Goal: Check status: Check status

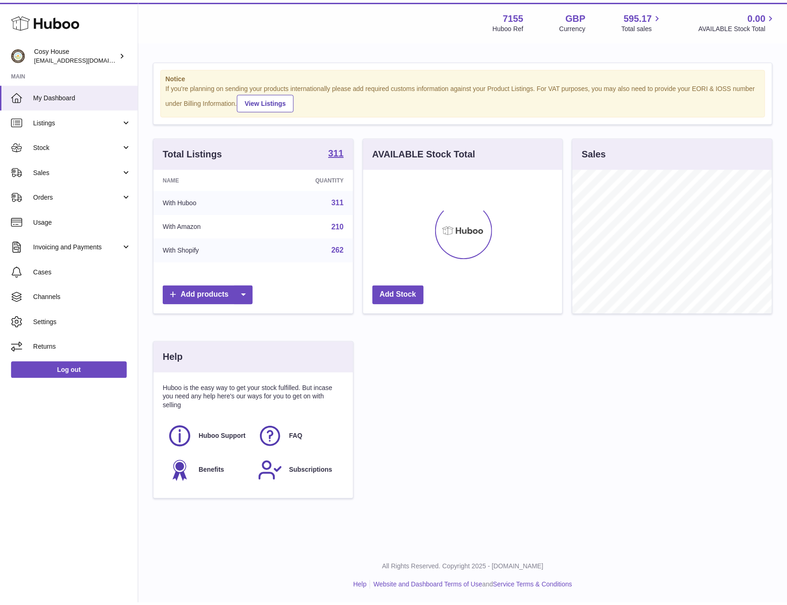
scroll to position [464543, 464489]
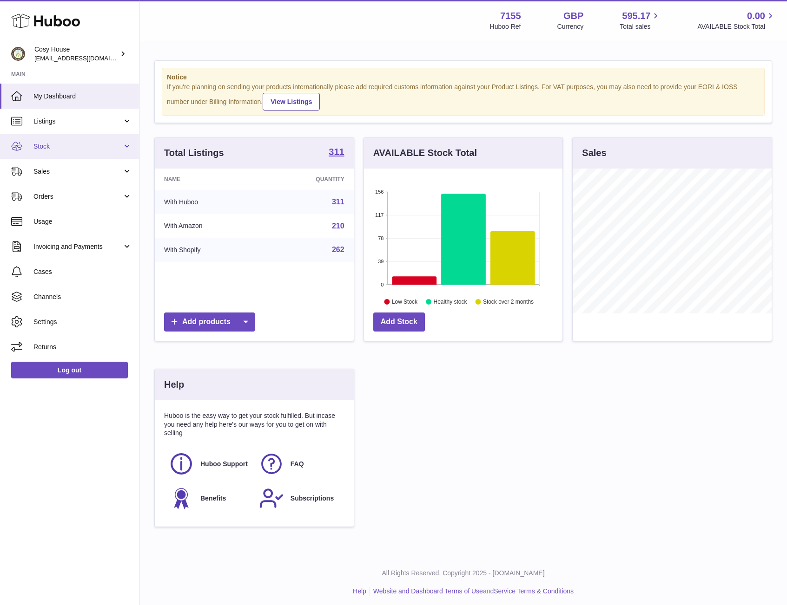
click at [59, 152] on link "Stock" at bounding box center [69, 146] width 139 height 25
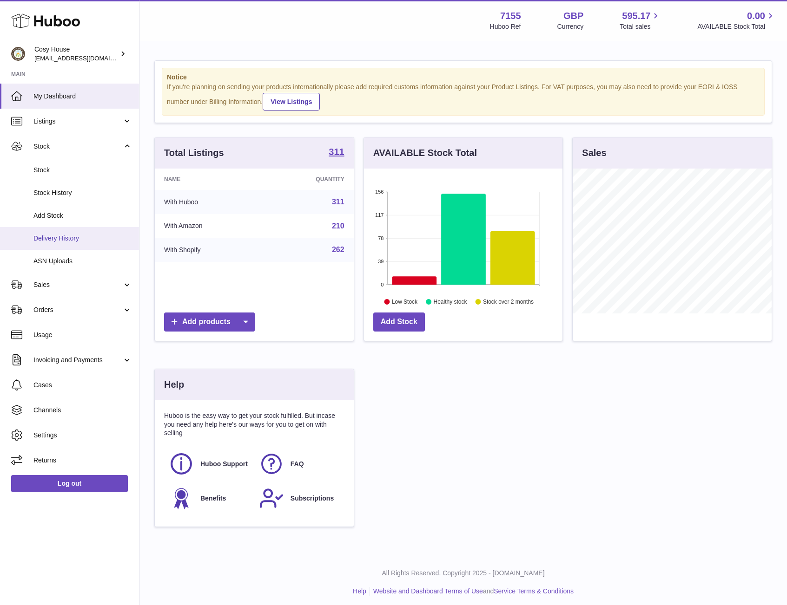
click at [60, 240] on span "Delivery History" at bounding box center [82, 238] width 99 height 9
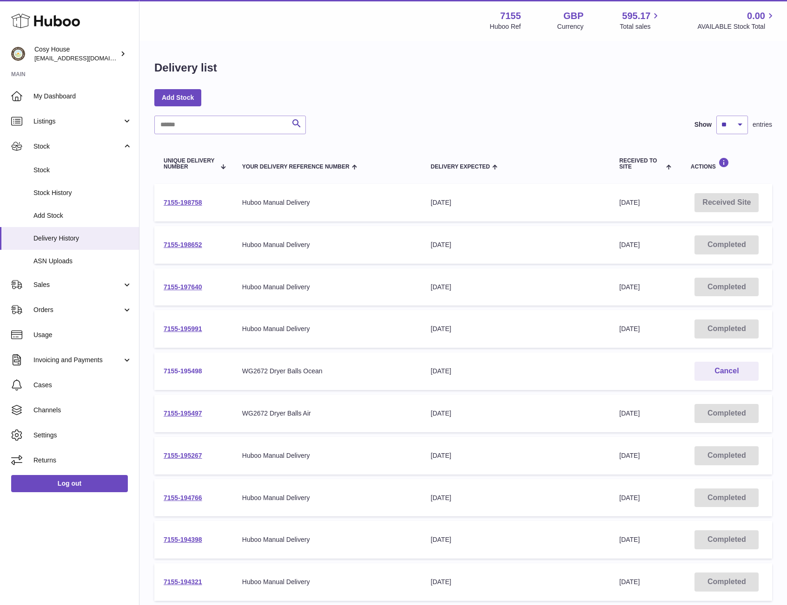
click at [197, 371] on link "7155-195498" at bounding box center [183, 371] width 39 height 7
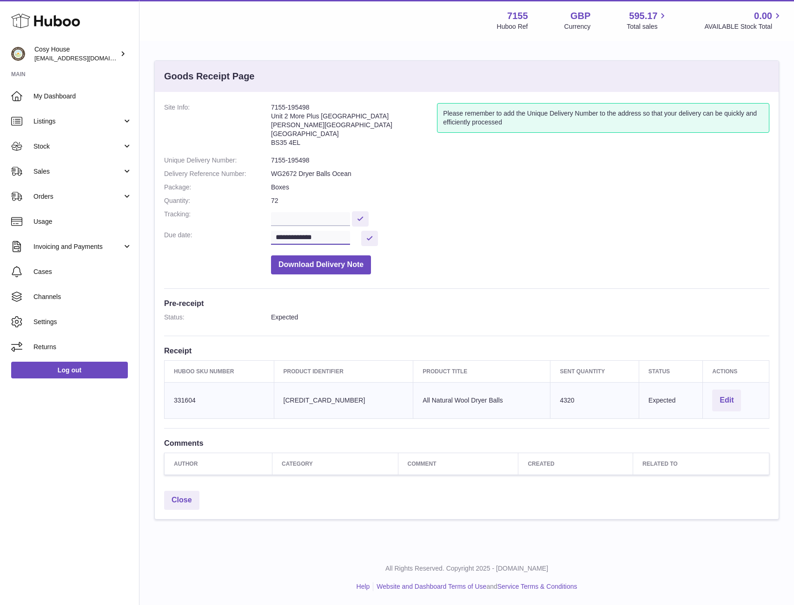
click at [345, 236] on input "**********" at bounding box center [310, 238] width 79 height 14
click at [399, 252] on icon "button" at bounding box center [402, 255] width 11 height 11
click at [340, 332] on span "14" at bounding box center [341, 329] width 17 height 17
type input "**********"
click at [364, 239] on button at bounding box center [369, 238] width 17 height 15
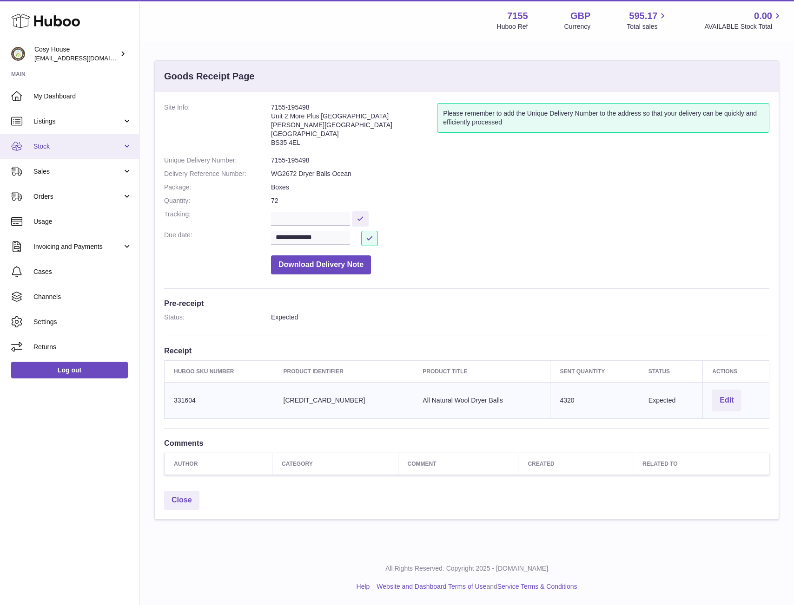
click at [83, 149] on span "Stock" at bounding box center [77, 146] width 89 height 9
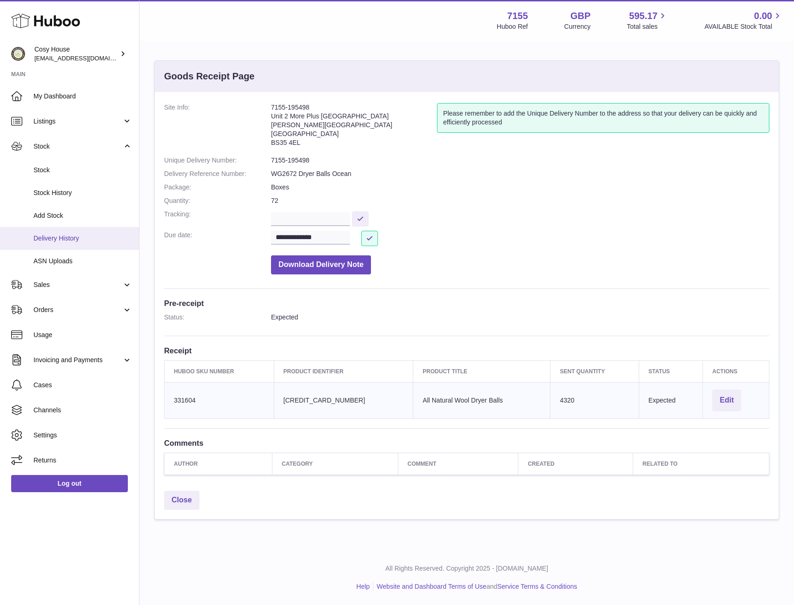
click at [73, 241] on span "Delivery History" at bounding box center [82, 238] width 99 height 9
